Goal: Information Seeking & Learning: Find specific fact

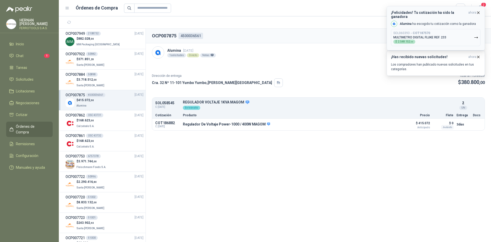
click at [479, 12] on icon "button" at bounding box center [478, 12] width 4 height 4
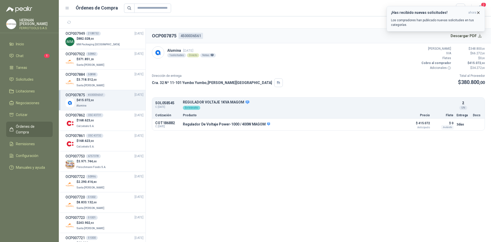
click at [478, 13] on icon "button" at bounding box center [479, 13] width 2 height 2
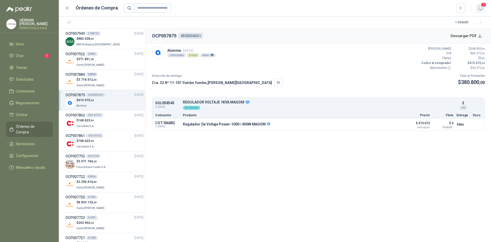
click at [484, 6] on span "2" at bounding box center [484, 4] width 6 height 5
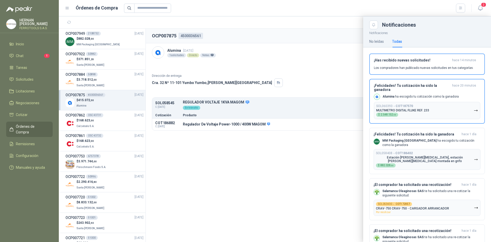
click at [289, 191] on div at bounding box center [275, 128] width 432 height 225
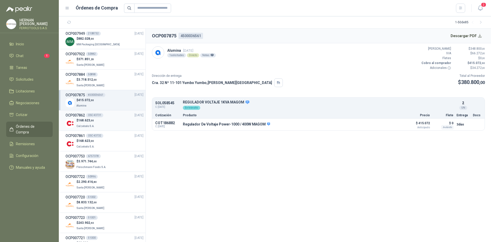
click at [107, 119] on div "$ 168.623 ,00 Calzatodo S.A." at bounding box center [104, 123] width 78 height 10
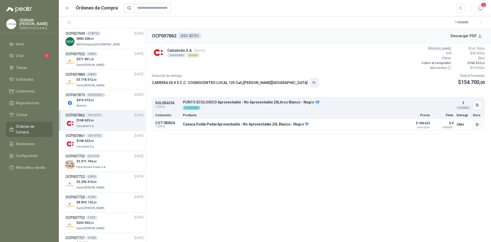
click at [310, 84] on button "button" at bounding box center [314, 82] width 9 height 9
click at [310, 81] on button "button" at bounding box center [314, 82] width 9 height 9
click at [25, 53] on li "Chat 1" at bounding box center [29, 56] width 40 height 6
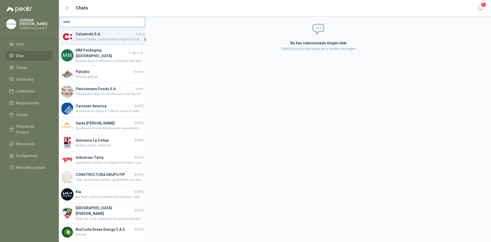
click at [124, 39] on span "buenas tardes, cuando estaria llegando el pedido?" at bounding box center [110, 39] width 68 height 5
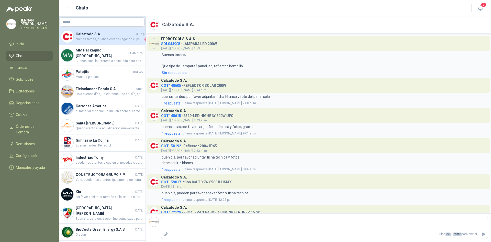
scroll to position [89, 0]
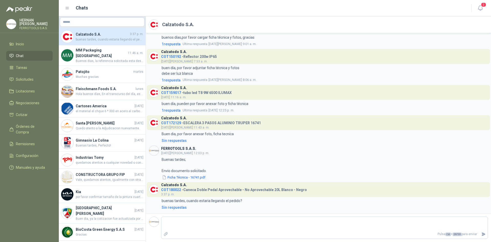
type textarea "*"
type textarea "**"
type textarea "****"
type textarea "*****"
type textarea "******"
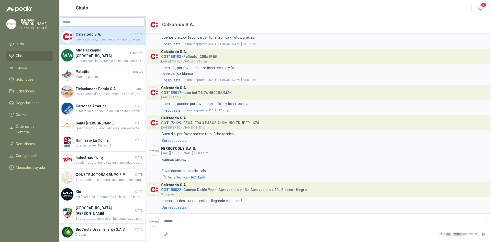
type textarea "********"
type textarea "*********"
type textarea "**********"
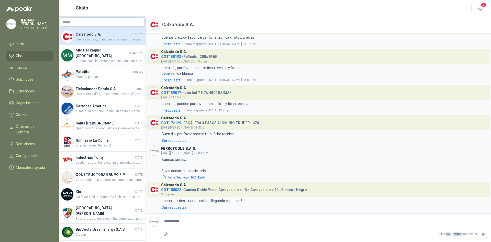
type textarea "**********"
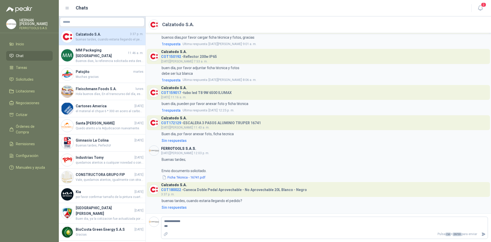
type textarea "**********"
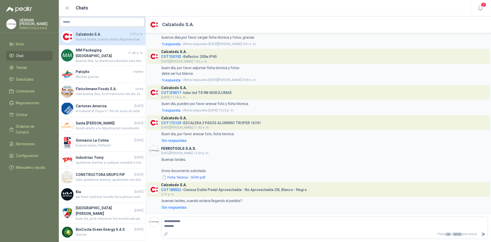
type textarea "**********"
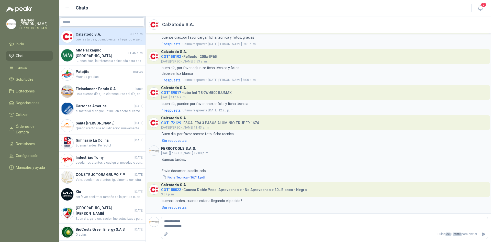
type textarea "**********"
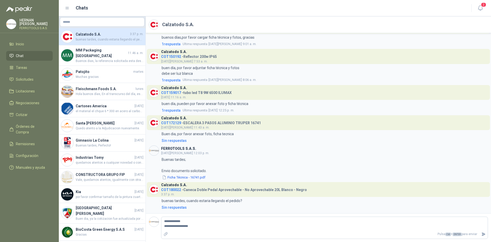
type textarea "**********"
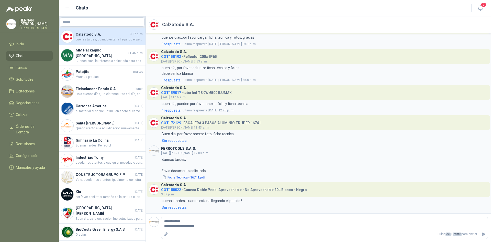
type textarea "**********"
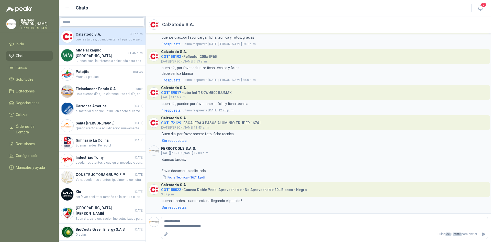
type textarea "**********"
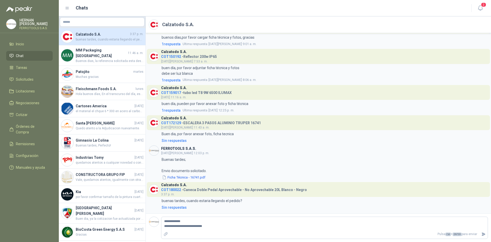
type textarea "**********"
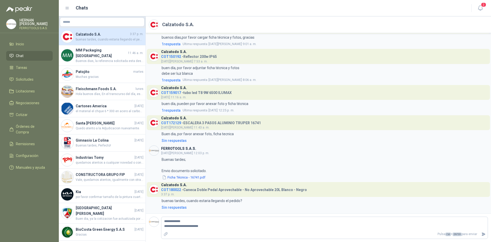
type textarea "**********"
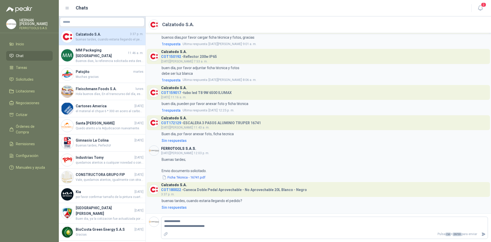
type textarea "**********"
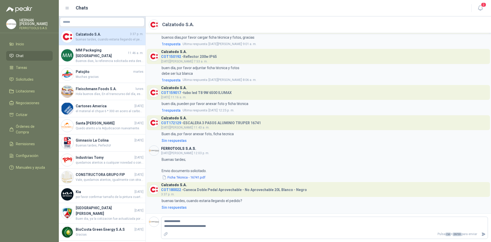
type textarea "**********"
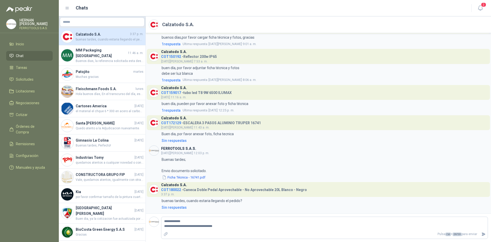
type textarea "**********"
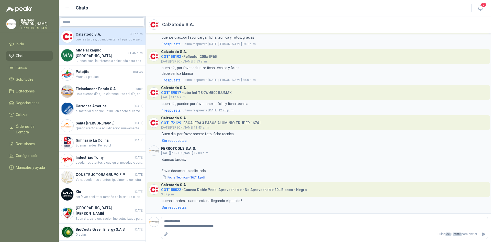
type textarea "**********"
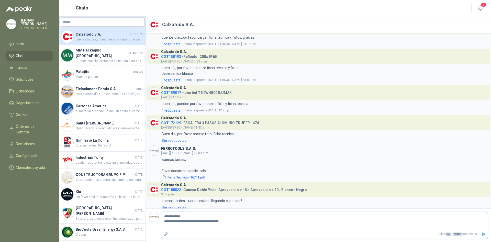
click at [483, 233] on icon "Enviar" at bounding box center [484, 233] width 4 height 3
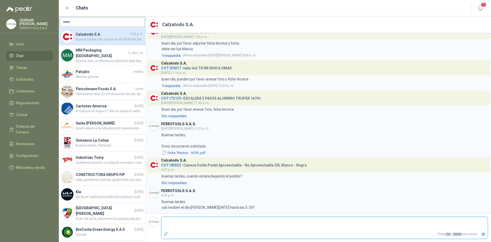
click at [217, 224] on textarea at bounding box center [324, 224] width 326 height 12
type textarea "*"
type textarea "**"
type textarea "***"
type textarea "****"
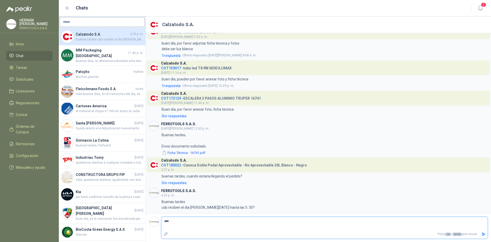
type textarea "***"
type textarea "**"
type textarea "*"
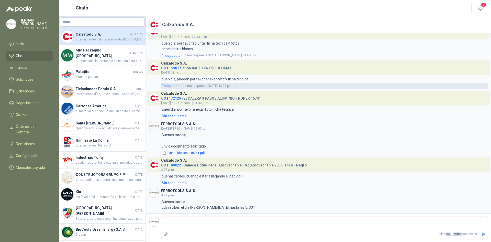
scroll to position [0, 0]
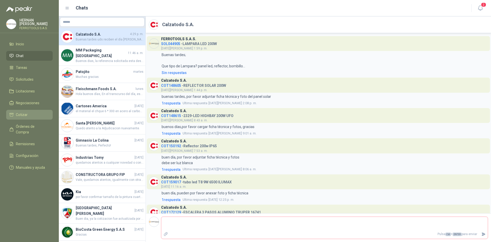
click at [34, 113] on li "Cotizar" at bounding box center [29, 115] width 40 height 6
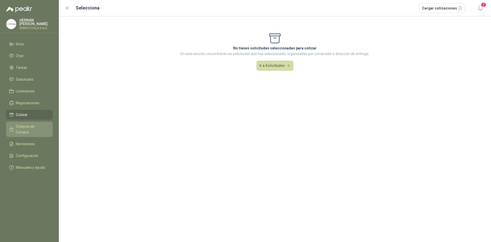
click at [31, 127] on span "Órdenes de Compra" at bounding box center [32, 129] width 32 height 11
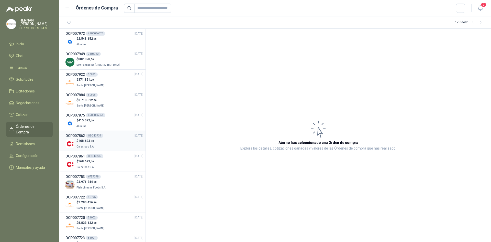
click at [99, 139] on div "$ 168.623 ,00 Calzatodo S.A." at bounding box center [104, 143] width 78 height 10
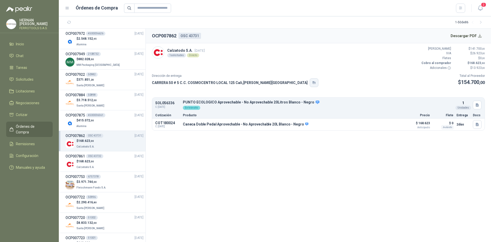
click at [312, 83] on icon "button" at bounding box center [314, 83] width 4 height 4
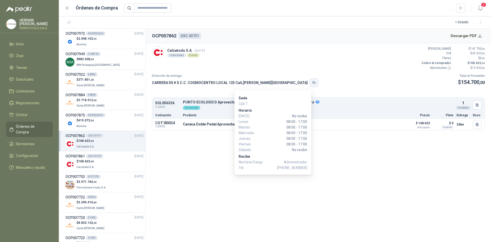
click at [310, 79] on button "button" at bounding box center [314, 82] width 9 height 9
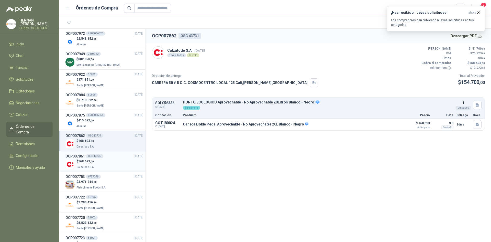
click at [101, 167] on div "$ 168.623 ,00 Calzatodo S.A." at bounding box center [104, 164] width 78 height 10
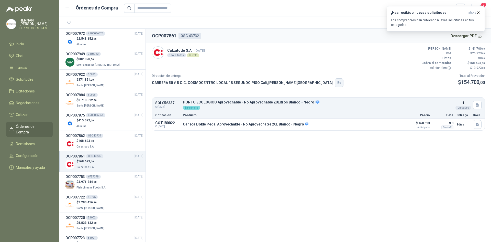
click at [335, 79] on button "button" at bounding box center [339, 82] width 9 height 9
click at [114, 150] on li "OCP007862 OSC 43731 [DATE] $ 168.623 ,00 Calzatodo S.A." at bounding box center [102, 141] width 87 height 20
click at [116, 145] on div "$ 168.623 ,00 Calzatodo S.A." at bounding box center [104, 143] width 78 height 10
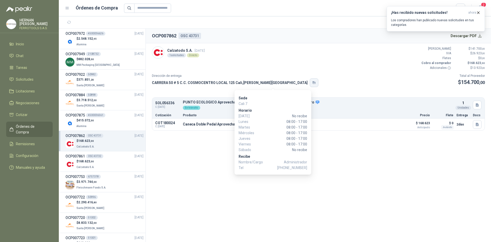
click at [312, 81] on icon "button" at bounding box center [314, 83] width 4 height 4
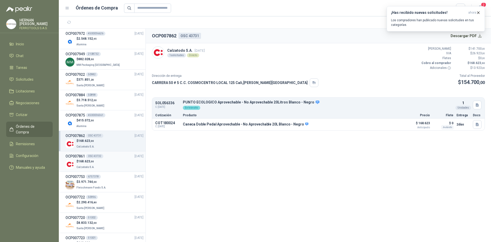
click at [104, 160] on div "$ 168.623 ,00 Calzatodo S.A." at bounding box center [104, 164] width 78 height 10
click at [116, 145] on div "$ 168.623 ,00 Calzatodo S.A." at bounding box center [104, 143] width 78 height 10
click at [117, 161] on div "$ 168.623 ,00 Calzatodo S.A." at bounding box center [104, 164] width 78 height 10
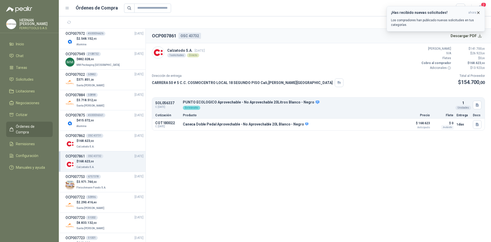
click at [480, 14] on icon "button" at bounding box center [478, 12] width 4 height 4
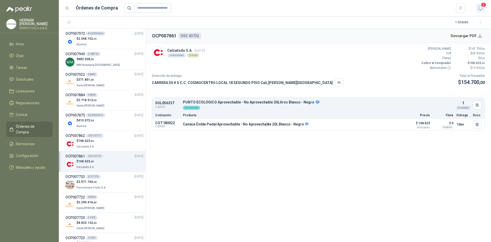
click at [482, 7] on span "2" at bounding box center [484, 4] width 6 height 5
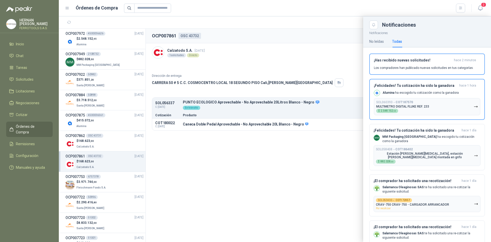
click at [290, 195] on div at bounding box center [275, 128] width 432 height 225
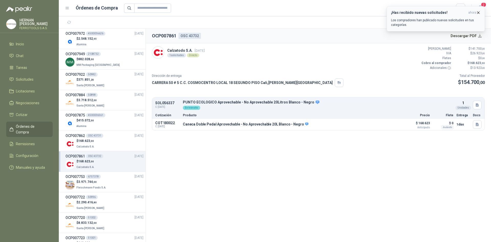
click at [479, 13] on icon "button" at bounding box center [479, 13] width 2 height 2
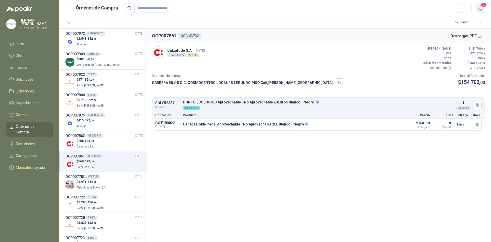
click at [479, 9] on icon "button" at bounding box center [480, 8] width 6 height 6
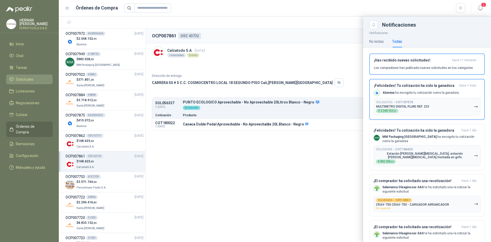
click at [17, 80] on span "Solicitudes" at bounding box center [25, 79] width 18 height 6
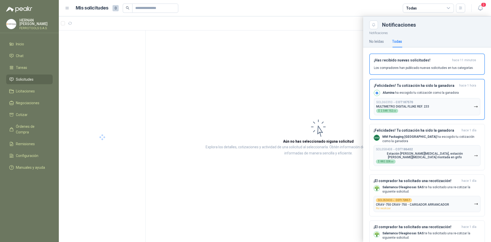
click at [479, 16] on header "Mis solicitudes 0 Todas 2" at bounding box center [275, 8] width 432 height 16
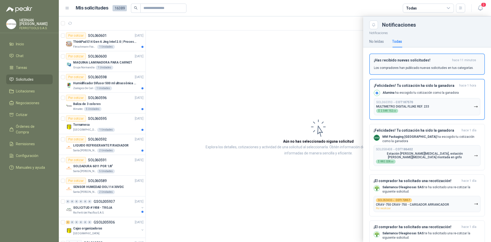
click at [469, 65] on div "¡Has recibido nuevas solicitudes! hace 11 minutos Los compradores han publicado…" at bounding box center [427, 64] width 106 height 12
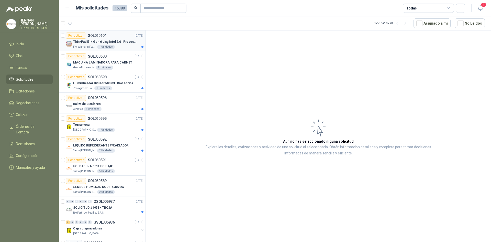
click at [122, 47] on div "[PERSON_NAME] Foods S.A. 1 Unidades" at bounding box center [108, 47] width 70 height 4
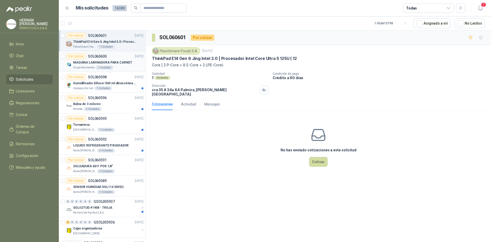
click at [117, 59] on div "Por cotizar SOL060600 [DATE]" at bounding box center [105, 56] width 78 height 6
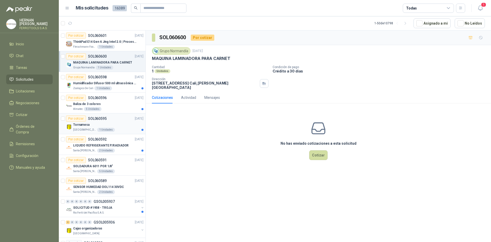
click at [118, 123] on div "Tornamesa" at bounding box center [108, 125] width 70 height 6
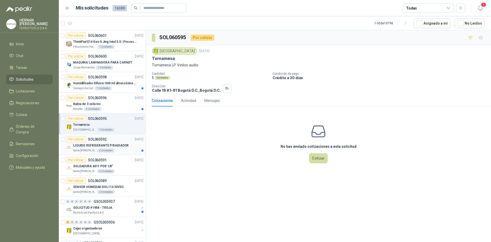
click at [60, 140] on article "Por cotizar SOL060592 [DATE] LIQUIDO REFRIGERANTE P/RADIADOR Santa [PERSON_NAME…" at bounding box center [102, 144] width 87 height 21
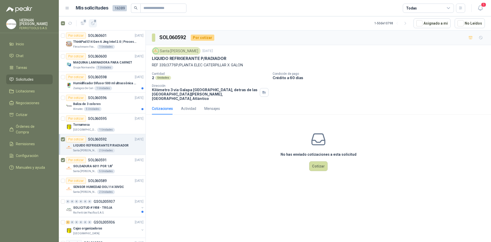
click at [94, 22] on span "2" at bounding box center [95, 21] width 4 height 4
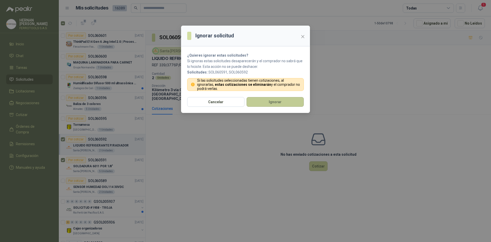
click at [274, 101] on button "Ignorar" at bounding box center [275, 102] width 57 height 10
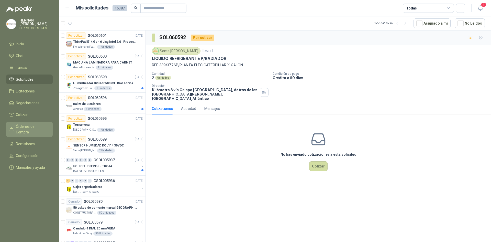
click at [39, 127] on span "Órdenes de Compra" at bounding box center [32, 129] width 32 height 11
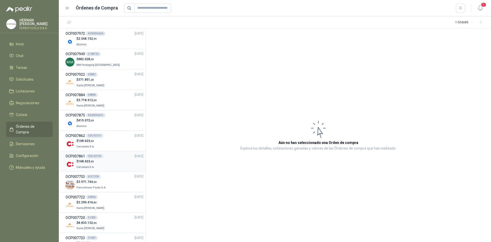
click at [107, 163] on div "$ 168.623 ,00 Calzatodo S.A." at bounding box center [104, 164] width 78 height 10
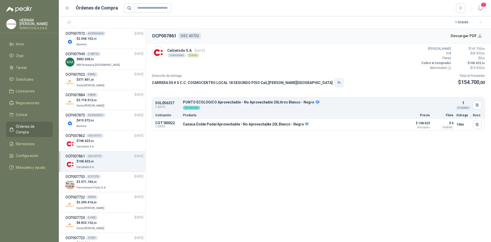
click at [337, 83] on icon "button" at bounding box center [339, 83] width 4 height 4
click at [335, 85] on button "button" at bounding box center [339, 82] width 9 height 9
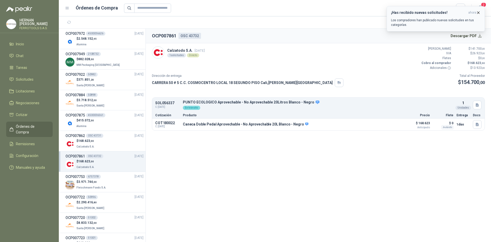
click at [479, 14] on icon "button" at bounding box center [478, 12] width 4 height 4
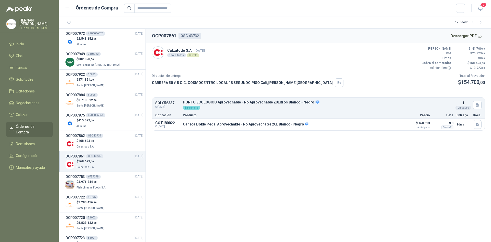
click at [481, 9] on icon "button" at bounding box center [480, 8] width 4 height 5
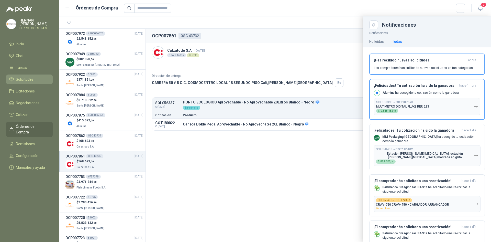
click at [27, 79] on span "Solicitudes" at bounding box center [25, 79] width 18 height 6
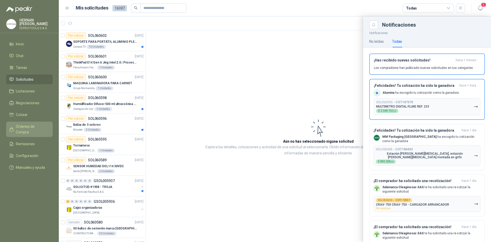
click at [34, 125] on span "Órdenes de Compra" at bounding box center [32, 129] width 32 height 11
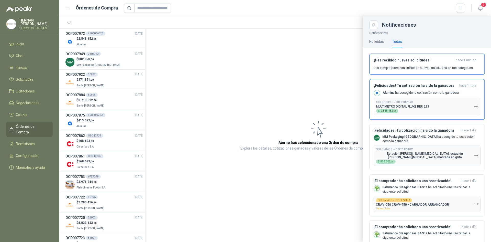
click at [98, 174] on div at bounding box center [275, 128] width 432 height 225
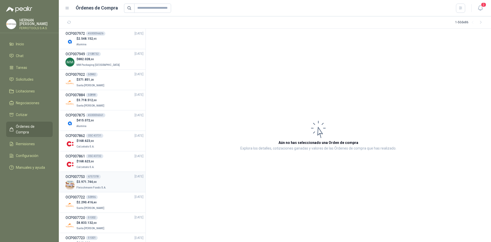
click at [99, 181] on p "$ 3.971.744 ,00" at bounding box center [91, 181] width 31 height 5
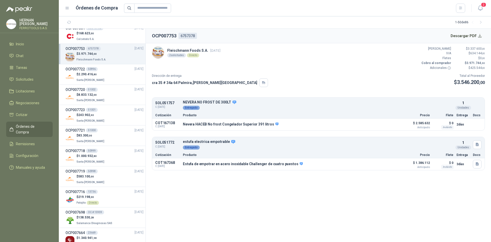
scroll to position [179, 0]
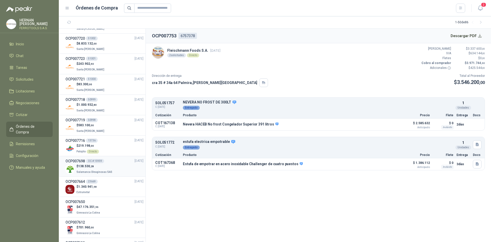
click at [103, 168] on p "$ 138.530 ,28" at bounding box center [94, 166] width 37 height 5
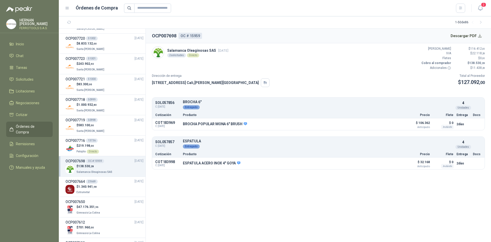
click at [158, 82] on p "[STREET_ADDRESS][PERSON_NAME]" at bounding box center [205, 83] width 107 height 6
drag, startPoint x: 151, startPoint y: 83, endPoint x: 215, endPoint y: 84, distance: 64.0
click at [215, 84] on article "Salamanca Oleaginosas SAS [DATE] 2 solicitudes Directo Valor Bruto $ 116.412 ,0…" at bounding box center [318, 107] width 345 height 129
copy p "[STREET_ADDRESS][PERSON_NAME]"
click at [385, 124] on button "Detalles" at bounding box center [389, 124] width 24 height 7
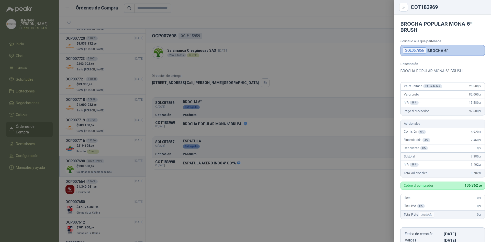
click at [310, 160] on div at bounding box center [245, 121] width 491 height 242
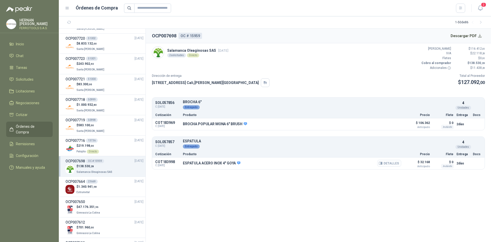
click at [388, 163] on button "Detalles" at bounding box center [389, 163] width 24 height 7
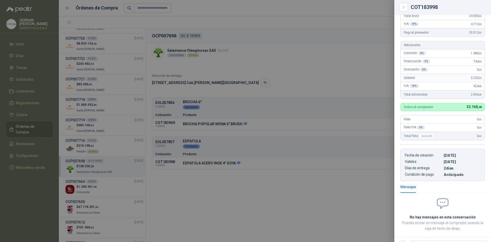
scroll to position [0, 0]
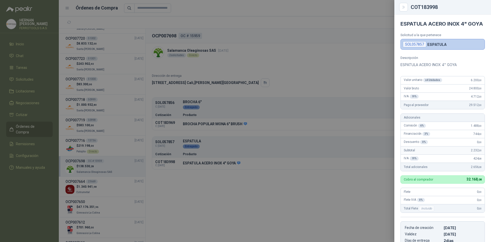
click at [333, 126] on div at bounding box center [245, 121] width 491 height 242
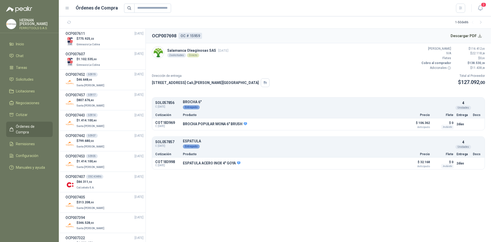
scroll to position [435, 0]
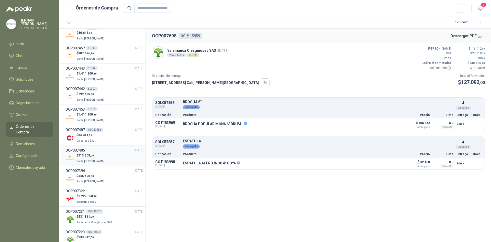
click at [114, 155] on div "$ 313.208 ,00 Santa [PERSON_NAME]" at bounding box center [104, 158] width 78 height 10
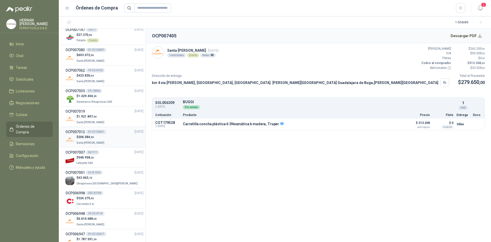
scroll to position [742, 0]
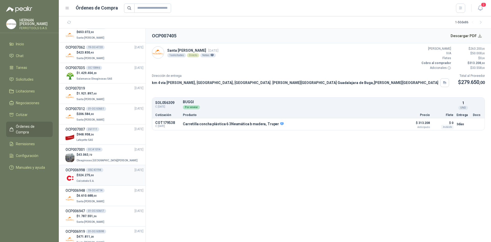
click at [111, 176] on div "$ 324.275 ,00 Calzatodo S.A." at bounding box center [104, 178] width 78 height 10
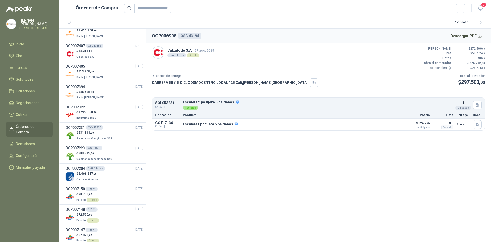
scroll to position [508, 0]
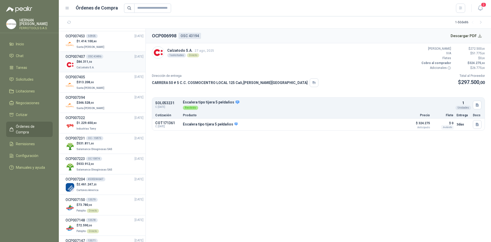
click at [109, 70] on li "OCP007407 OSC 43486 [DATE] $ 84.311 ,50 Calzatodo S.A." at bounding box center [102, 62] width 87 height 20
click at [105, 57] on div "OCP007407 OSC 43486 [DATE]" at bounding box center [104, 57] width 78 height 6
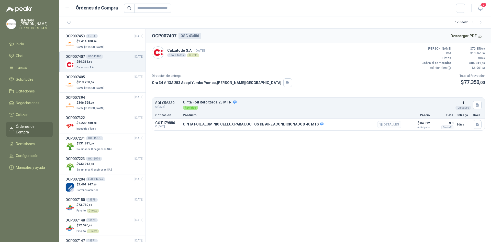
click at [382, 125] on icon "button" at bounding box center [381, 124] width 1 height 2
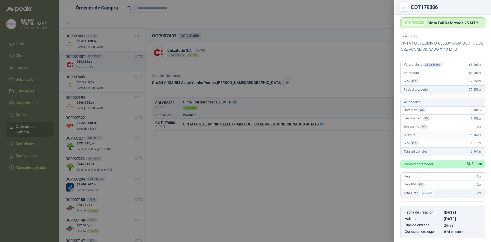
scroll to position [10, 0]
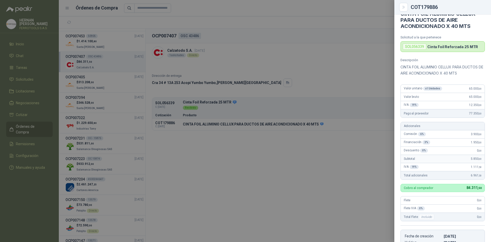
click at [353, 67] on div at bounding box center [245, 121] width 491 height 242
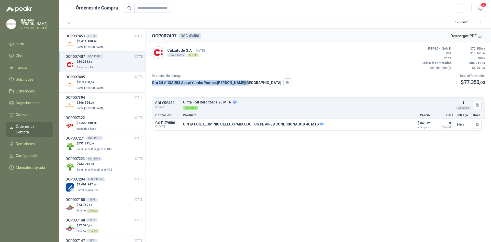
drag, startPoint x: 152, startPoint y: 82, endPoint x: 241, endPoint y: 81, distance: 88.5
click at [241, 81] on div "[STREET_ADDRESS][PERSON_NAME]" at bounding box center [222, 82] width 140 height 9
copy p "[STREET_ADDRESS][PERSON_NAME]"
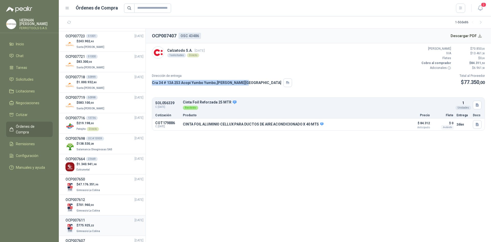
scroll to position [252, 0]
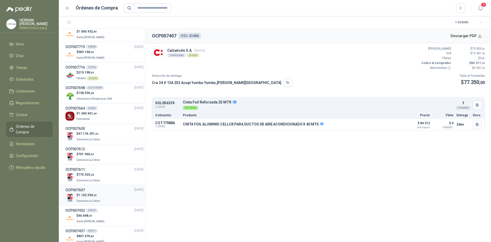
click at [102, 205] on li "OCP007607 [DATE] $ 1.102.535 ,00 Gimnasio La [MEDICAL_DATA]" at bounding box center [102, 195] width 87 height 20
click at [105, 198] on div "$ 1.102.535 ,00 Gimnasio La Colina" at bounding box center [104, 198] width 78 height 10
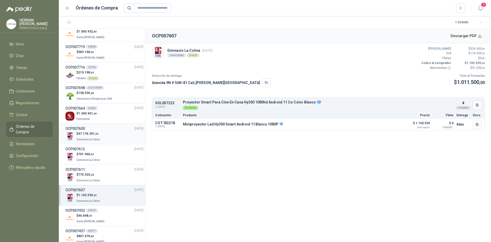
click at [110, 139] on div "$ 47.176.351 ,96 Gimnasio La Colina" at bounding box center [104, 136] width 78 height 10
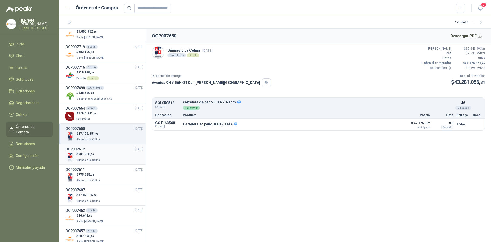
click at [109, 151] on div "OCP007612 [DATE]" at bounding box center [104, 149] width 78 height 6
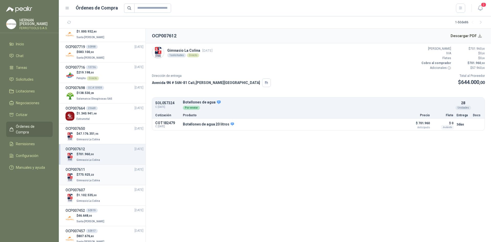
click at [107, 176] on div "$ 775.925 ,22 Gimnasio La Colina" at bounding box center [104, 177] width 78 height 10
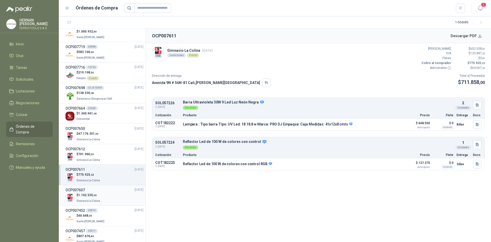
click at [108, 192] on div "OCP007607 [DATE]" at bounding box center [104, 190] width 78 height 6
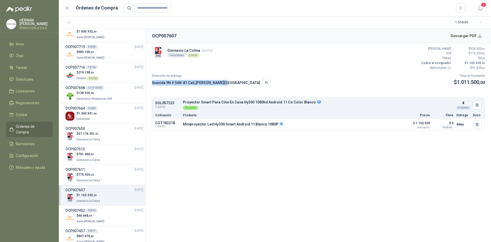
drag, startPoint x: 220, startPoint y: 81, endPoint x: 152, endPoint y: 81, distance: 67.5
click at [152, 81] on p "[STREET_ADDRESS][PERSON_NAME]" at bounding box center [206, 83] width 108 height 6
copy p "[STREET_ADDRESS][PERSON_NAME]"
click at [382, 124] on icon "button" at bounding box center [381, 124] width 1 height 2
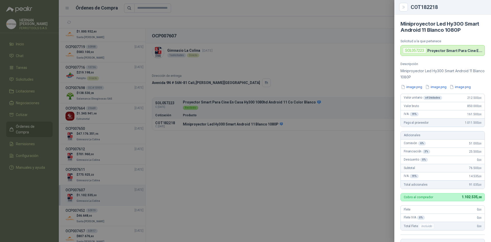
click at [328, 69] on div at bounding box center [245, 121] width 491 height 242
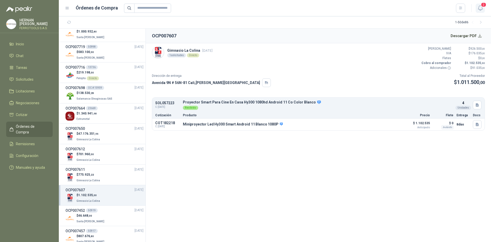
click at [482, 7] on span "2" at bounding box center [484, 4] width 6 height 5
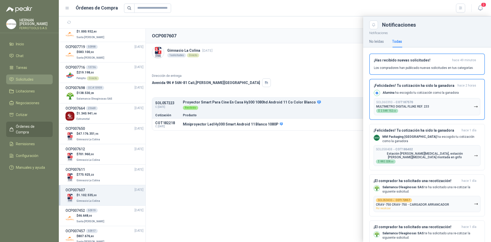
click at [39, 76] on li "Solicitudes" at bounding box center [29, 79] width 40 height 6
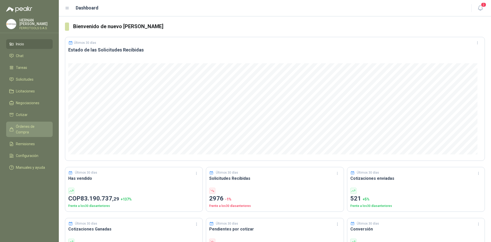
click at [31, 127] on span "Órdenes de Compra" at bounding box center [32, 129] width 32 height 11
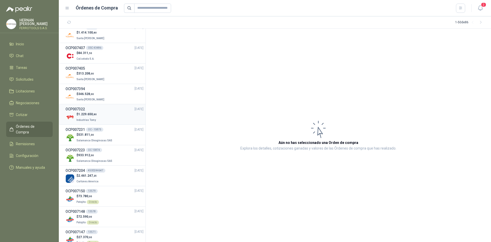
scroll to position [486, 0]
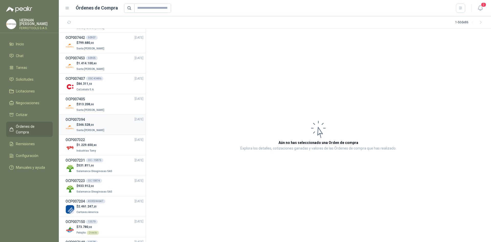
click at [113, 129] on div "$ 346.528 ,00 Santa Anita Napoles" at bounding box center [104, 127] width 78 height 10
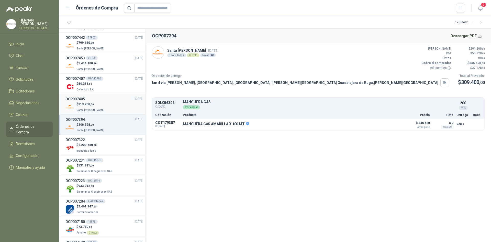
click at [113, 108] on div "$ 313.208 ,00 Santa [PERSON_NAME]" at bounding box center [104, 107] width 78 height 10
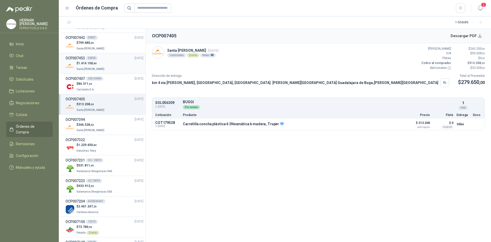
click at [117, 66] on div "$ 1.414.100 ,80 Santa Anita Napoles" at bounding box center [104, 66] width 78 height 10
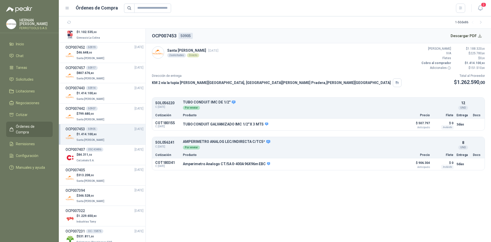
scroll to position [409, 0]
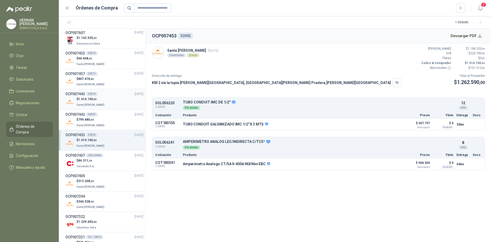
click at [116, 97] on div "$ 1.414.100 ,80 Santa Anita Napoles" at bounding box center [104, 102] width 78 height 10
click at [110, 114] on div "OCP007442 50907 18/09/25" at bounding box center [104, 115] width 78 height 6
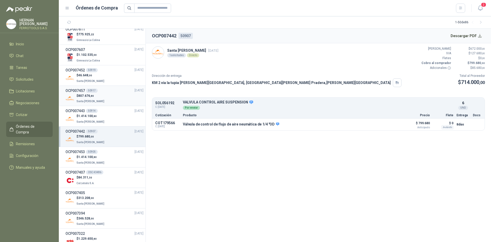
scroll to position [384, 0]
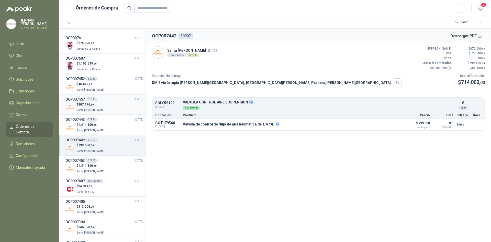
click at [111, 107] on div "$ 807.676 ,80 Santa Anita Napoles" at bounding box center [104, 107] width 78 height 10
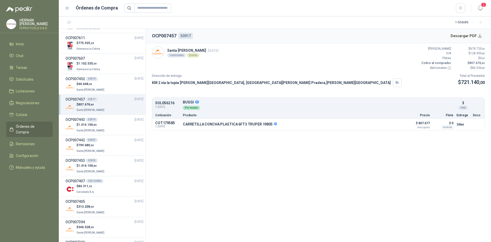
scroll to position [358, 0]
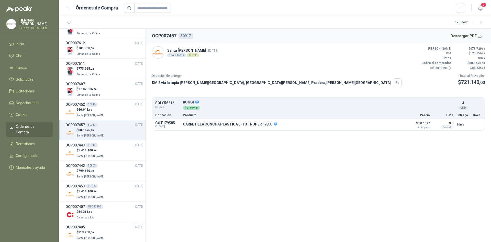
click at [111, 107] on div "$ 46.648 ,00 Santa Anita Napoles" at bounding box center [104, 112] width 78 height 10
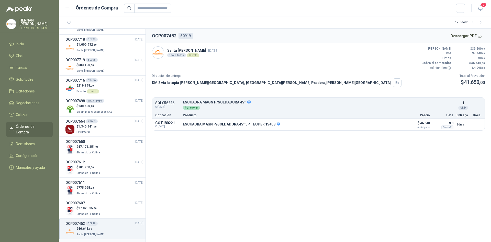
scroll to position [230, 0]
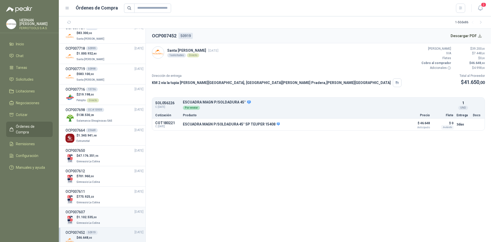
click at [106, 214] on div "OCP007607 [DATE]" at bounding box center [104, 212] width 78 height 6
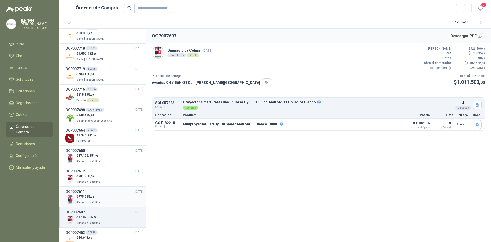
click at [99, 195] on p "$ 775.925 ,22" at bounding box center [88, 196] width 25 height 5
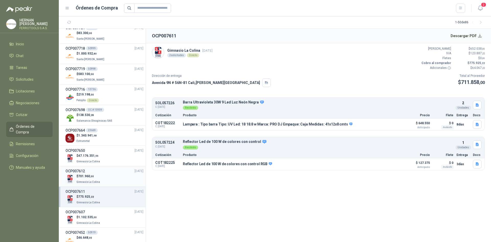
click at [102, 176] on div "$ 701.960 ,00 Gimnasio La Colina" at bounding box center [104, 179] width 78 height 10
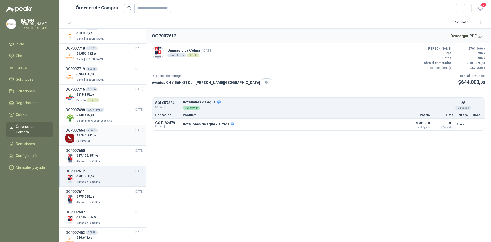
click at [111, 133] on link "OCP007664 23669 29/09/25 $ 1.340.941 ,98 Estrumetal" at bounding box center [104, 135] width 78 height 16
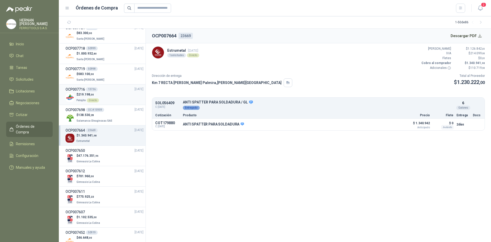
click at [113, 97] on div "$ 219.198 ,00 Patojito Directo" at bounding box center [104, 97] width 78 height 10
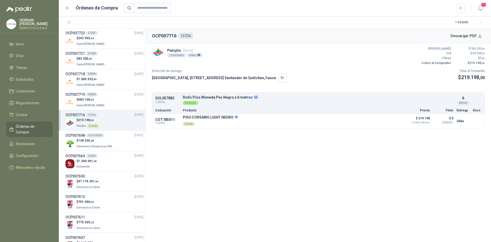
scroll to position [179, 0]
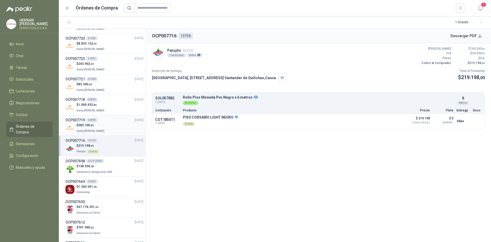
click at [117, 125] on div "$ 583.100 ,00 Santa Anita Napoles" at bounding box center [104, 128] width 78 height 10
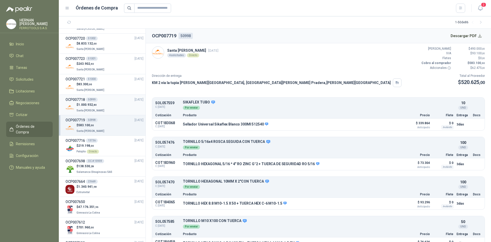
click at [100, 101] on div "OCP007718 50999 30/09/25" at bounding box center [104, 100] width 78 height 6
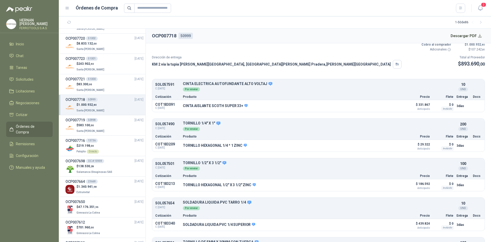
scroll to position [50, 0]
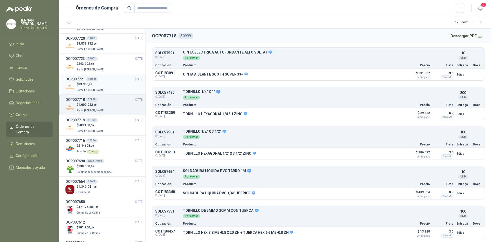
click at [106, 83] on div "$ 83.300 ,00 Santa Anita Napoles" at bounding box center [104, 87] width 78 height 10
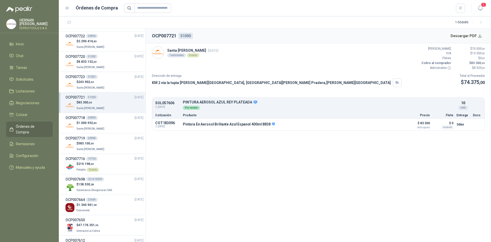
scroll to position [154, 0]
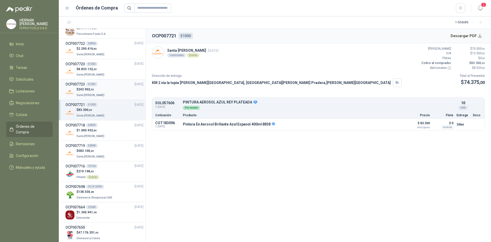
click at [106, 83] on div "OCP007723 51001 30/09/25" at bounding box center [104, 84] width 78 height 6
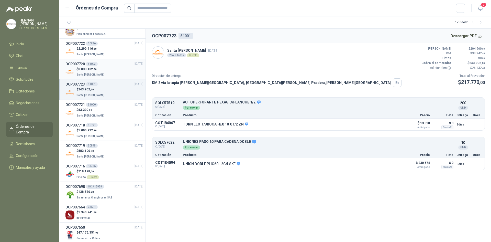
click at [108, 71] on div "$ 8.833.132 ,00 Santa Anita Napoles" at bounding box center [104, 72] width 78 height 10
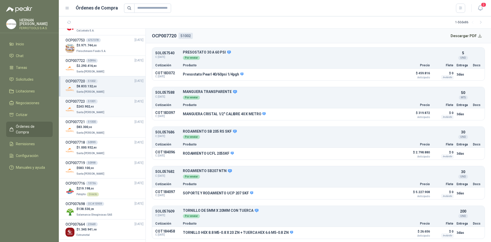
scroll to position [128, 0]
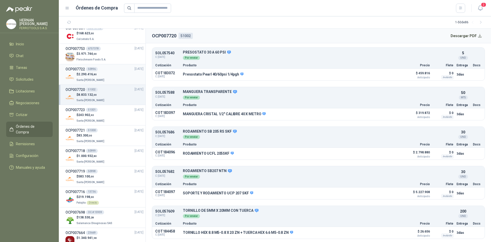
click at [114, 79] on div "$ 2.290.416 ,80 Santa Anita Napoles" at bounding box center [104, 77] width 78 height 10
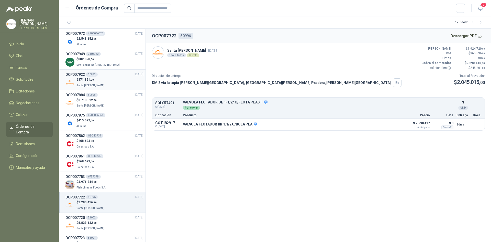
click at [114, 84] on div "$ 371.851 ,20 Santa Anita Napoles" at bounding box center [104, 82] width 78 height 10
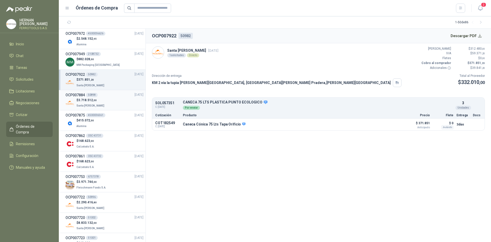
click at [113, 103] on div "$ 3.718.512 ,00 Santa Anita Napoles" at bounding box center [104, 103] width 78 height 10
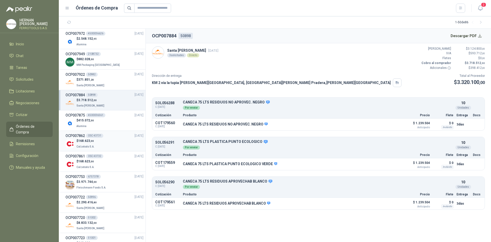
click at [109, 141] on div "$ 168.623 ,00 Calzatodo S.A." at bounding box center [104, 143] width 78 height 10
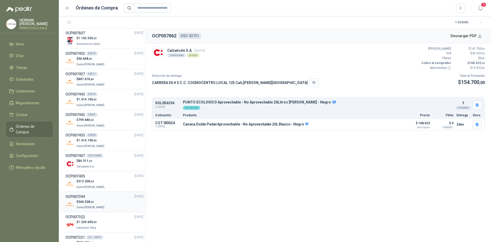
scroll to position [409, 0]
click at [98, 202] on p "$ 346.528 ,00" at bounding box center [90, 201] width 29 height 5
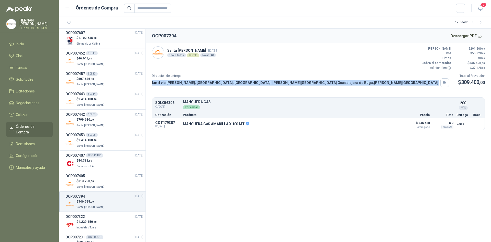
drag, startPoint x: 152, startPoint y: 82, endPoint x: 337, endPoint y: 82, distance: 185.2
click at [337, 82] on div "km 4 via buga palmira, Vereda Zanjonhondo, Municipio Buga. Valle del Cauca Guad…" at bounding box center [300, 82] width 297 height 9
copy div "km 4 via buga palmira, Vereda Zanjonhondo, Municipio Buga. Valle del Cauca Guad…"
click at [205, 82] on p "km 4 via buga palmira, Vereda Zanjonhondo, Municipio Buga. Valle del Cauca Guad…" at bounding box center [295, 83] width 287 height 6
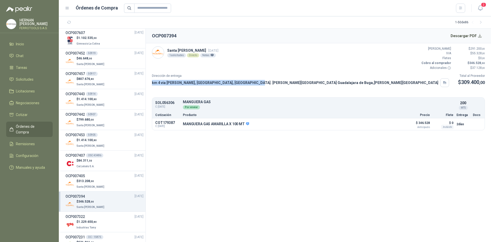
drag, startPoint x: 153, startPoint y: 83, endPoint x: 249, endPoint y: 84, distance: 96.7
click at [249, 84] on p "km 4 via buga palmira, Vereda Zanjonhondo, Municipio Buga. Valle del Cauca Guad…" at bounding box center [295, 83] width 287 height 6
copy p "km 4 via buga palmira, Vereda Zanjonhondo, Municipio Buga"
click at [393, 127] on button "Detalles" at bounding box center [389, 124] width 24 height 7
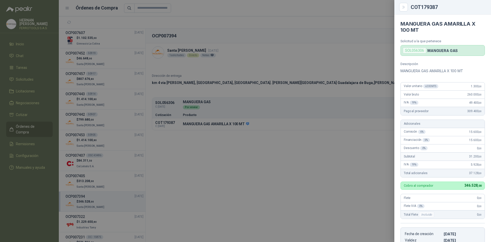
click at [366, 63] on div at bounding box center [245, 121] width 491 height 242
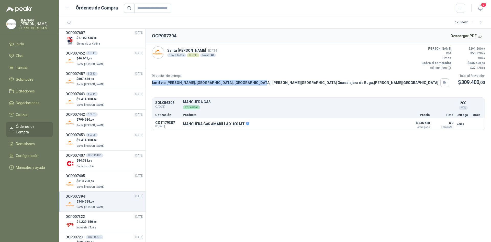
drag, startPoint x: 152, startPoint y: 82, endPoint x: 251, endPoint y: 81, distance: 98.3
click at [251, 81] on p "km 4 via buga palmira, Vereda Zanjonhondo, Municipio Buga. Valle del Cauca Guad…" at bounding box center [295, 83] width 287 height 6
copy p "km 4 via buga palmira, Vereda Zanjonhondo, Municipio Buga."
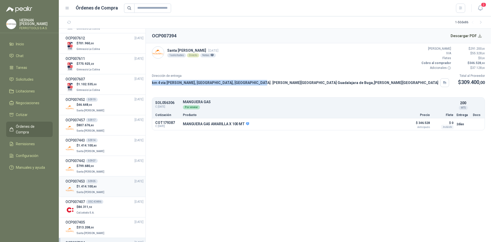
scroll to position [358, 0]
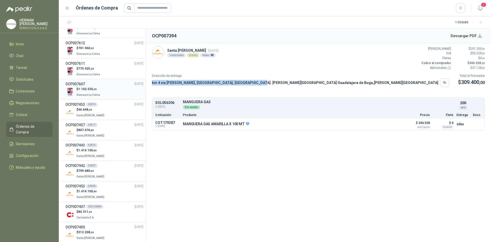
click at [109, 91] on div "$ 1.102.535 ,00 Gimnasio La Colina" at bounding box center [104, 92] width 78 height 10
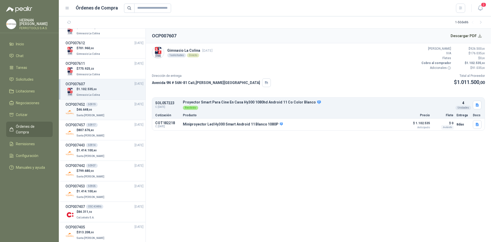
click at [118, 104] on div "OCP007452 50919 18/09/25" at bounding box center [104, 105] width 78 height 6
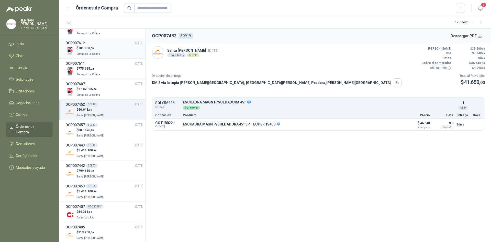
click at [120, 50] on div "$ 701.960 ,00 Gimnasio La Colina" at bounding box center [104, 51] width 78 height 10
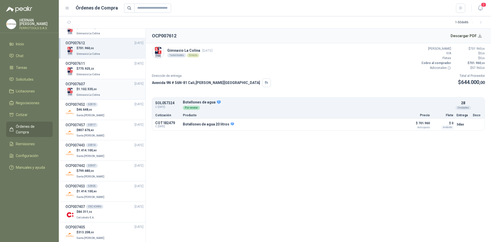
click at [115, 90] on div "$ 1.102.535 ,00 Gimnasio La Colina" at bounding box center [104, 92] width 78 height 10
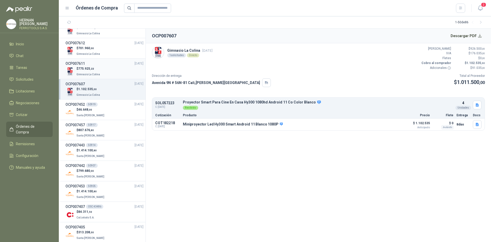
drag, startPoint x: 115, startPoint y: 90, endPoint x: 115, endPoint y: 62, distance: 27.9
click at [115, 62] on div "OCP007611 25/09/25" at bounding box center [104, 64] width 78 height 6
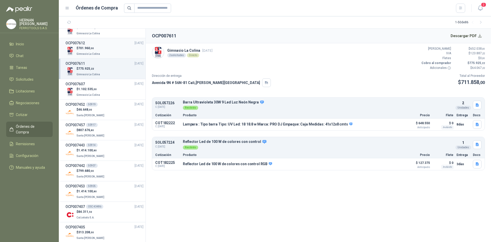
click at [119, 46] on div "$ 701.960 ,00 Gimnasio La Colina" at bounding box center [104, 51] width 78 height 10
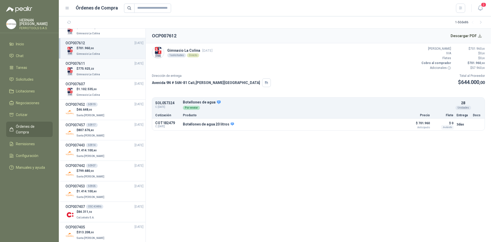
scroll to position [333, 0]
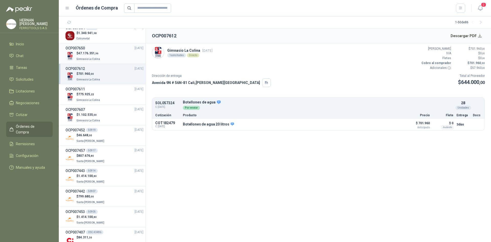
click at [118, 59] on div "$ 47.176.351 ,96 Gimnasio La Colina" at bounding box center [104, 56] width 78 height 10
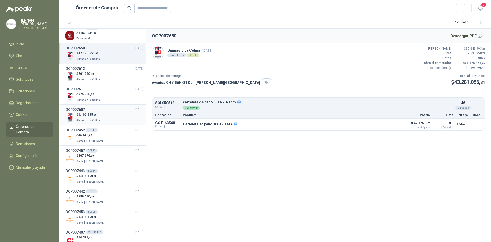
click at [110, 111] on div "OCP007607 [DATE]" at bounding box center [104, 110] width 78 height 6
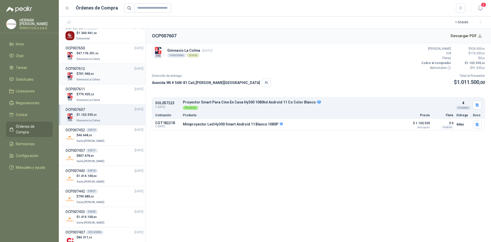
click at [119, 75] on div "$ 701.960 ,00 Gimnasio La Colina" at bounding box center [104, 76] width 78 height 10
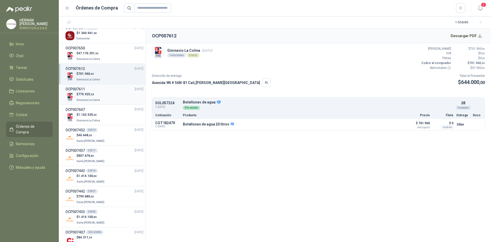
click at [115, 95] on div "$ 775.925 ,22 Gimnasio La Colina" at bounding box center [104, 97] width 78 height 10
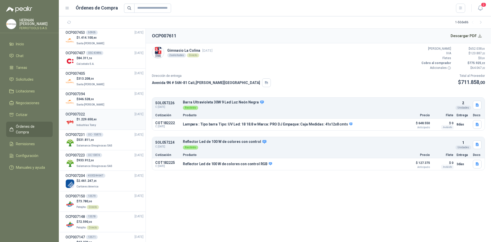
scroll to position [486, 0]
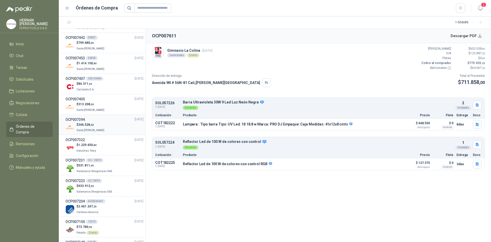
click at [105, 131] on div "$ 346.528 ,00 Santa Anita Napoles" at bounding box center [104, 127] width 78 height 10
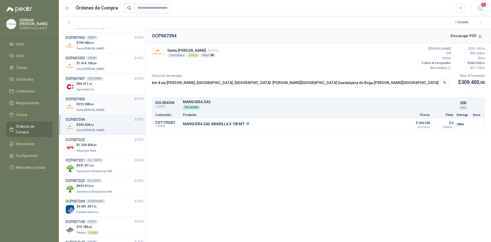
click at [106, 103] on div "$ 313.208 ,00 Santa [PERSON_NAME]" at bounding box center [104, 107] width 78 height 10
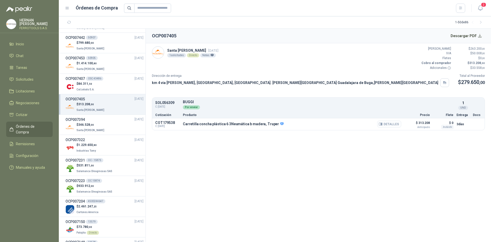
click at [394, 125] on button "Detalles" at bounding box center [389, 124] width 24 height 7
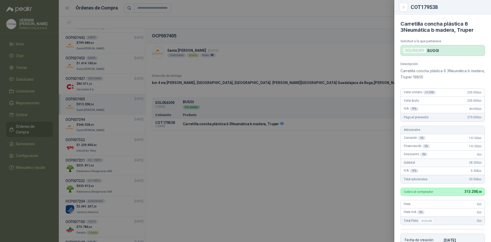
click at [365, 122] on div at bounding box center [245, 121] width 491 height 242
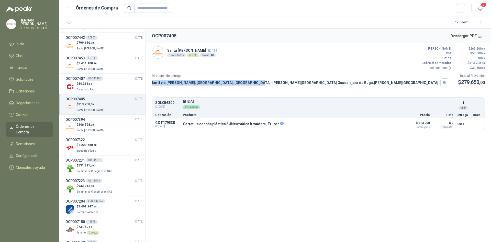
drag, startPoint x: 152, startPoint y: 83, endPoint x: 249, endPoint y: 79, distance: 97.0
click at [249, 79] on div "km 4 via buga palmira, Vereda Zanjonhondo, Municipio Buga. Valle del Cauca Guad…" at bounding box center [300, 82] width 297 height 9
copy p "km 4 via buga palmira, Vereda Zanjonhondo, Municipio Buga"
click at [107, 131] on div "$ 346.528 ,00 Santa Anita Napoles" at bounding box center [104, 127] width 78 height 10
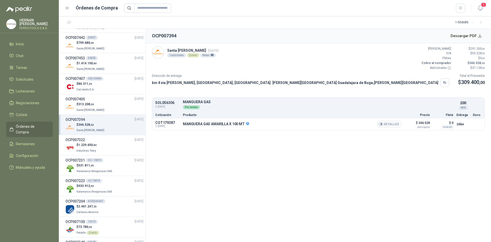
click at [361, 124] on div "MANGUERA GAS AMARILLA X 100 MT Detalles" at bounding box center [292, 124] width 218 height 9
click at [385, 124] on button "Detalles" at bounding box center [389, 124] width 24 height 7
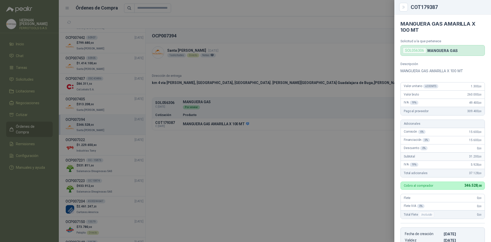
click at [352, 104] on div at bounding box center [245, 121] width 491 height 242
